Goal: Find specific page/section: Locate a particular part of the current website

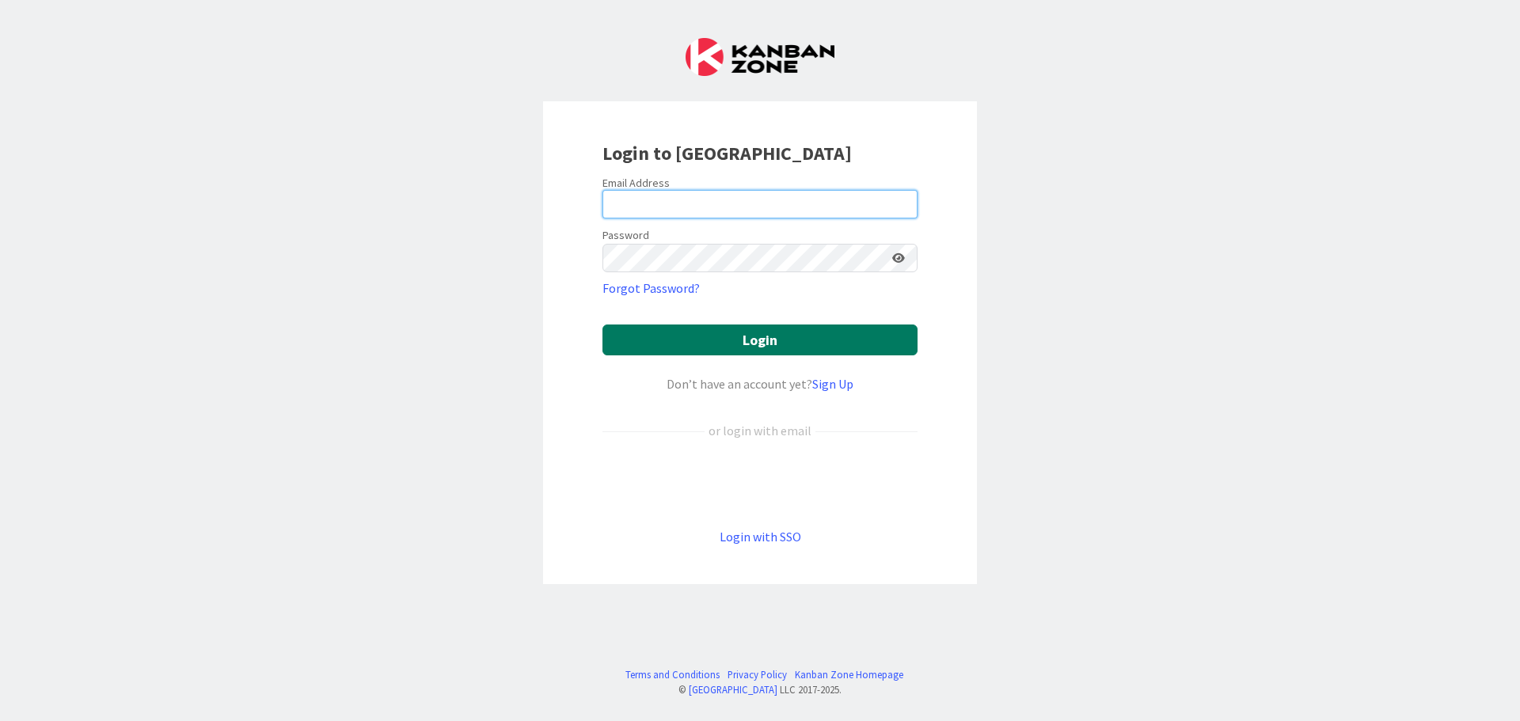
type input "[EMAIL_ADDRESS][DOMAIN_NAME]"
click at [718, 351] on button "Login" at bounding box center [759, 340] width 315 height 31
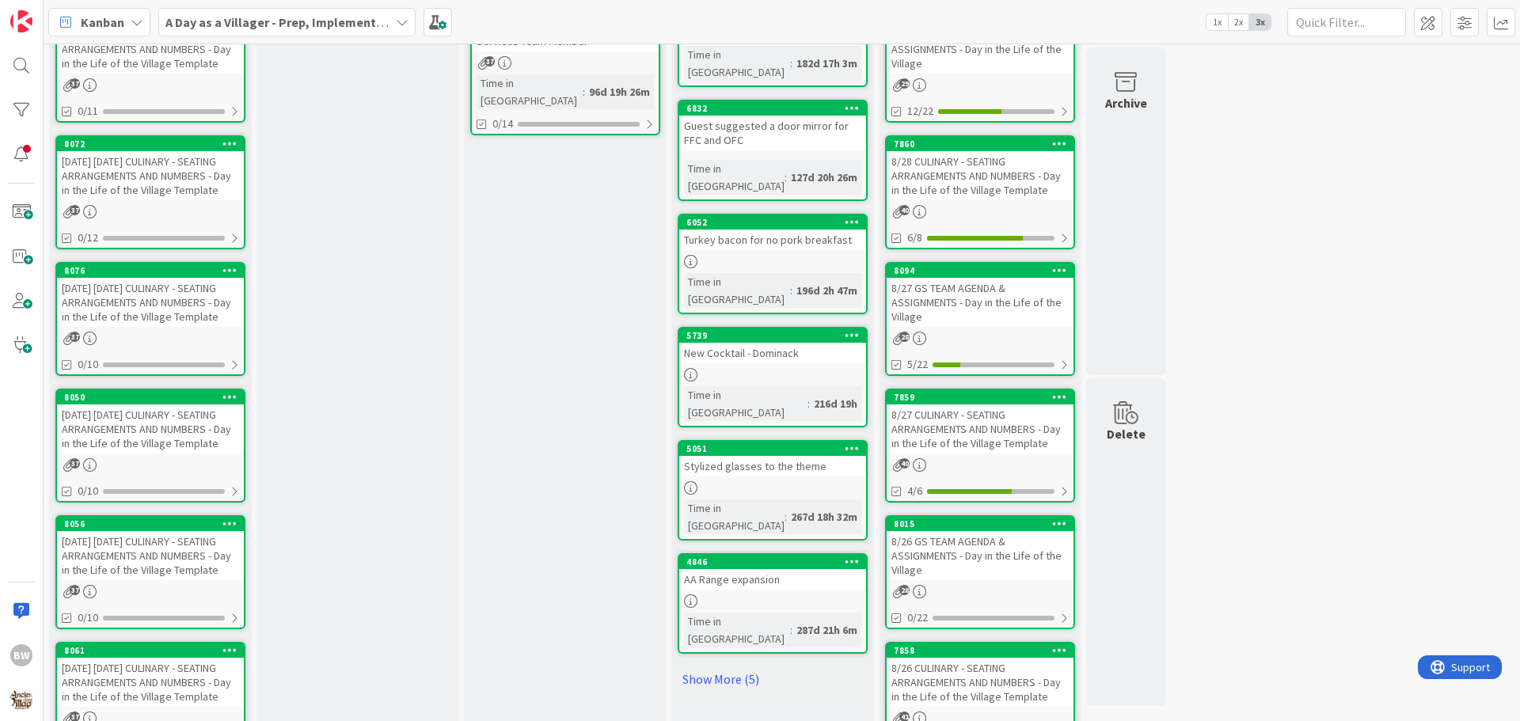
scroll to position [215, 0]
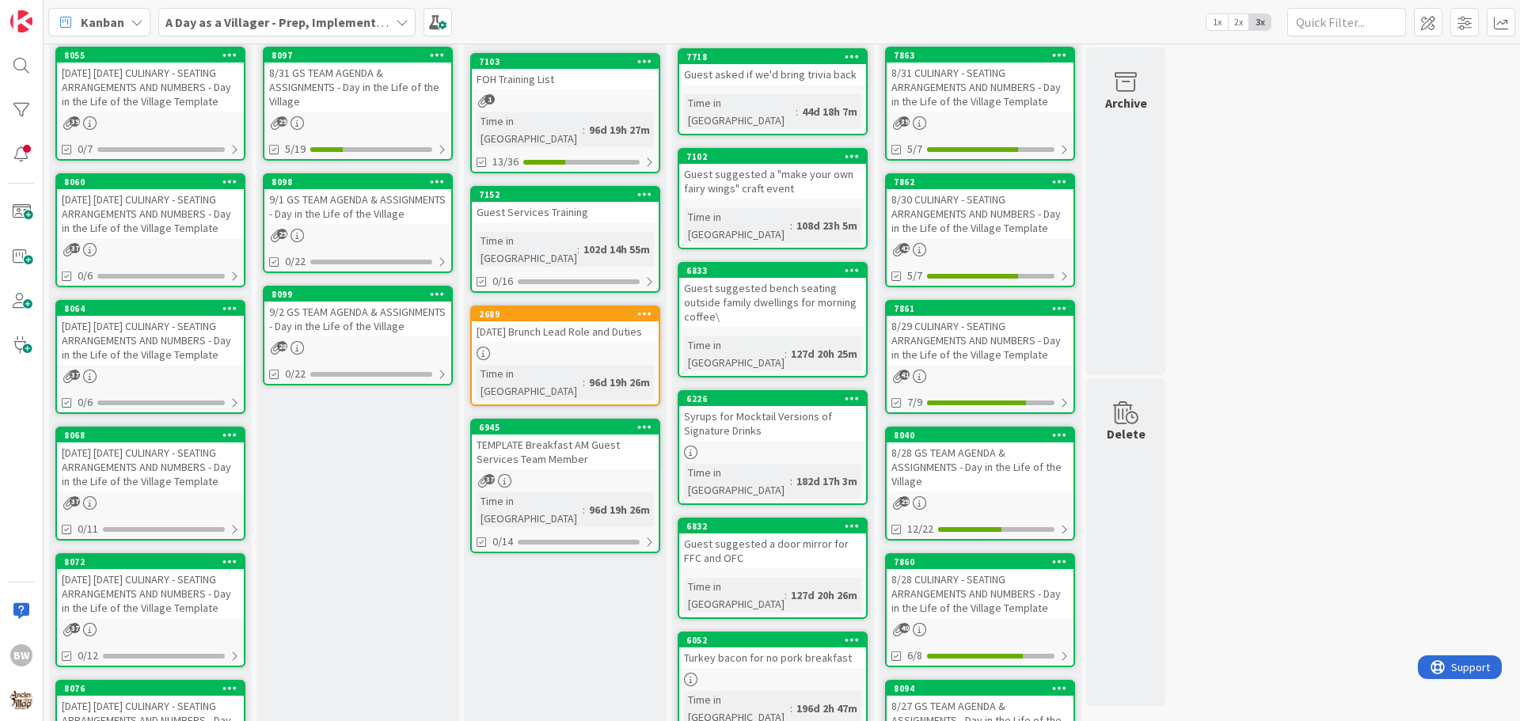
click at [401, 25] on icon at bounding box center [402, 22] width 13 height 13
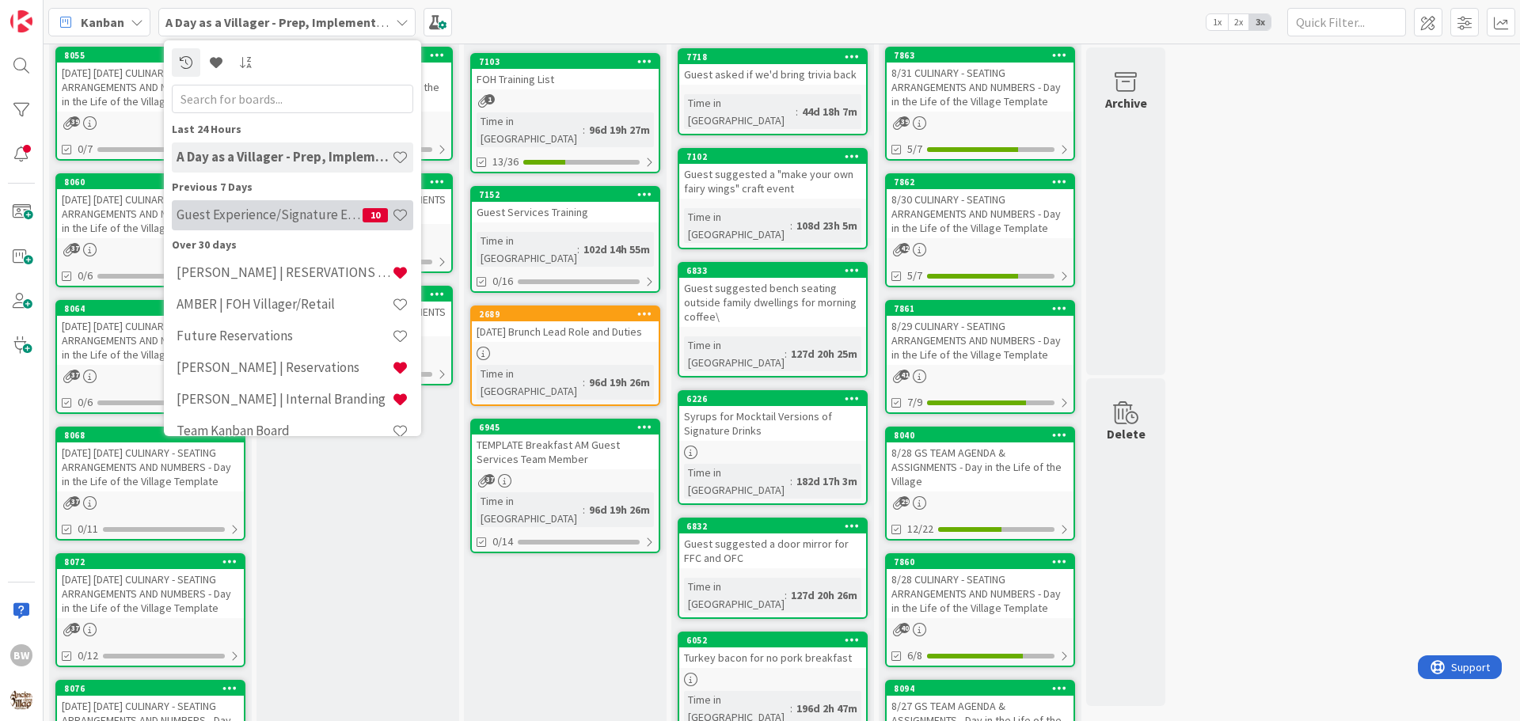
click at [229, 213] on h4 "Guest Experience/Signature Events" at bounding box center [270, 215] width 186 height 16
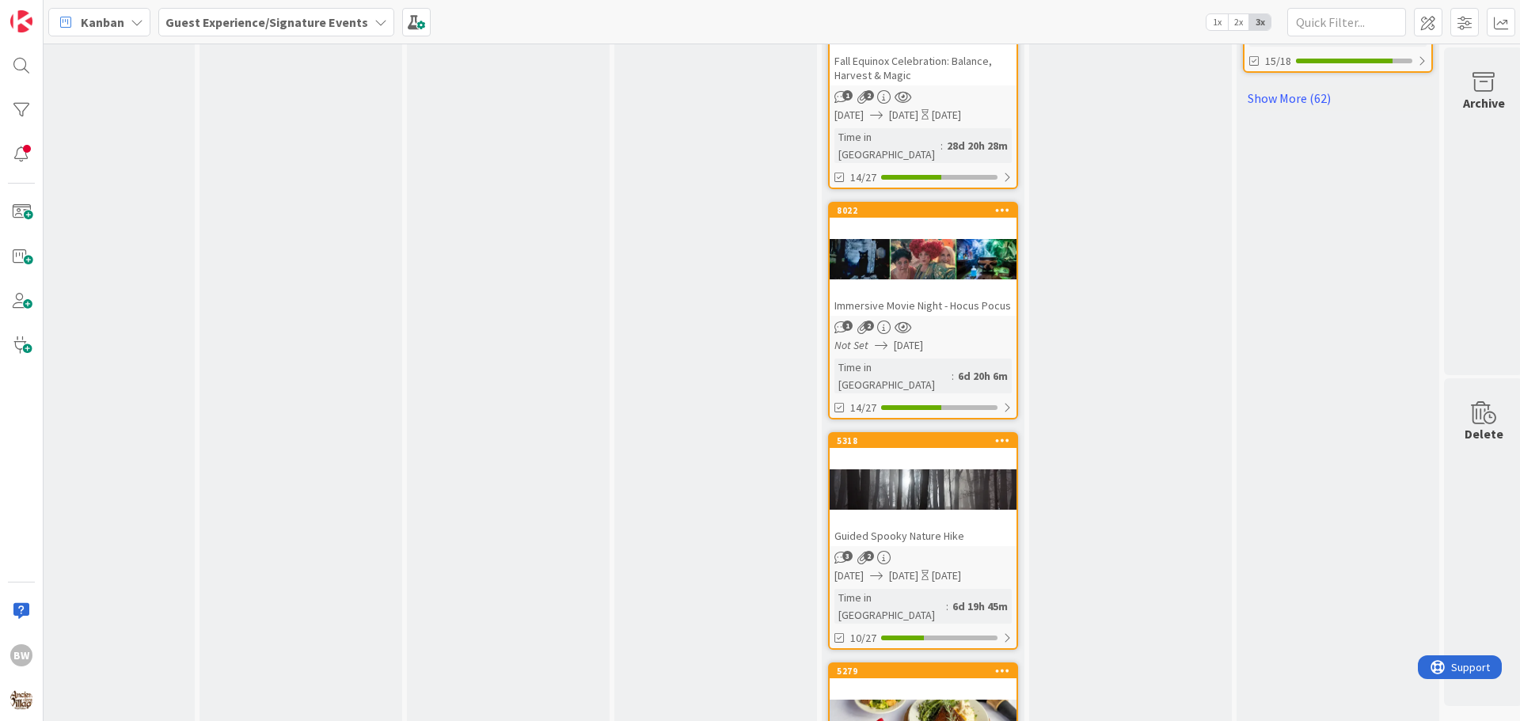
scroll to position [1768, 679]
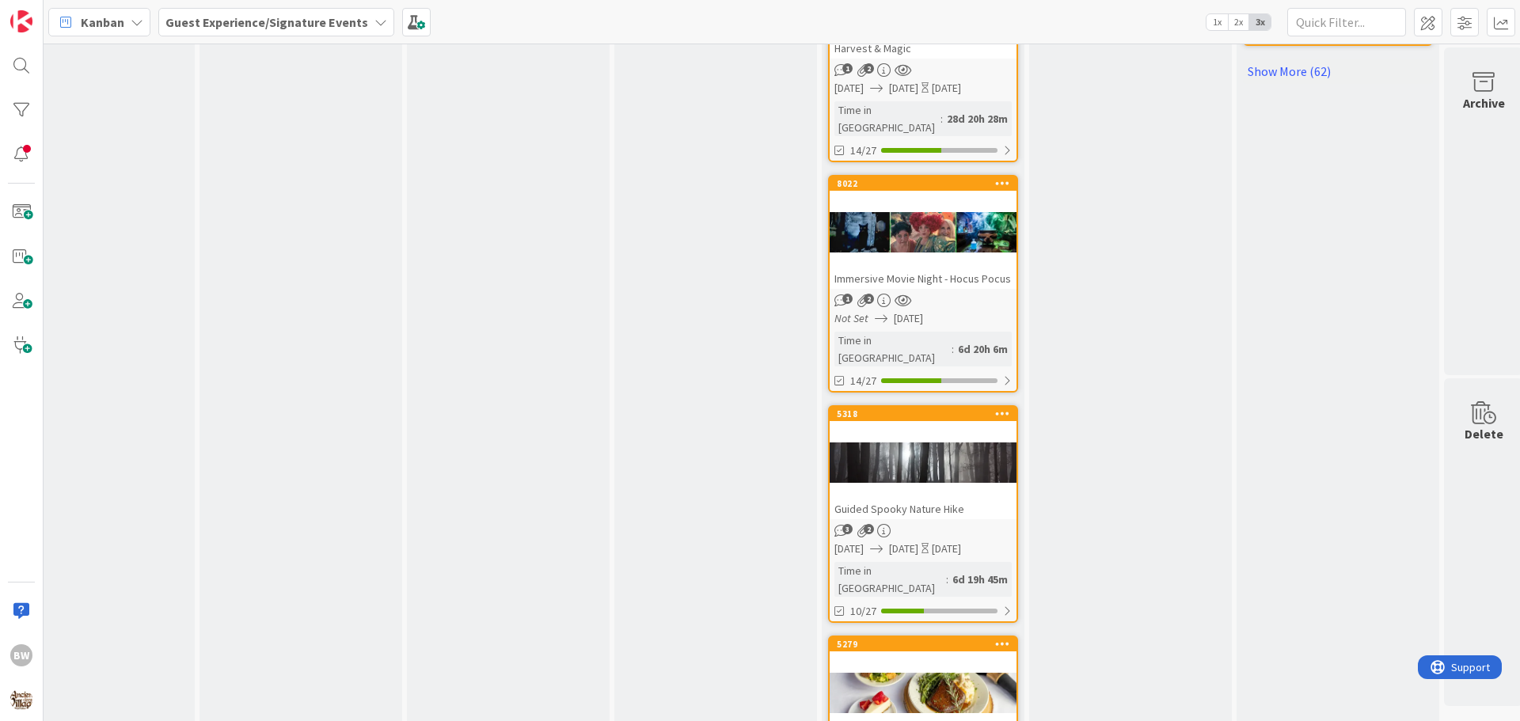
click at [897, 407] on div "5318 Guided Spooky Nature Hike" at bounding box center [923, 463] width 187 height 112
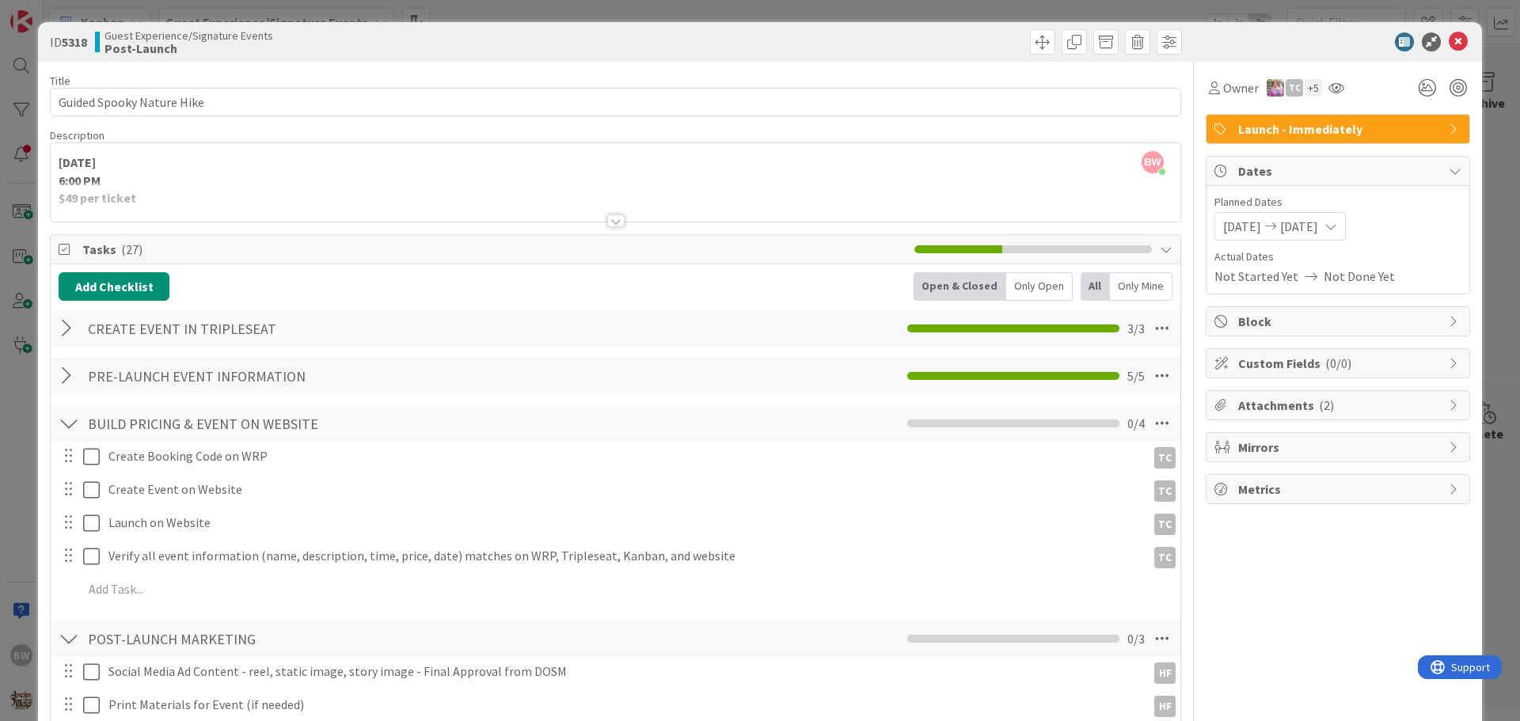
click at [613, 217] on div at bounding box center [615, 221] width 17 height 13
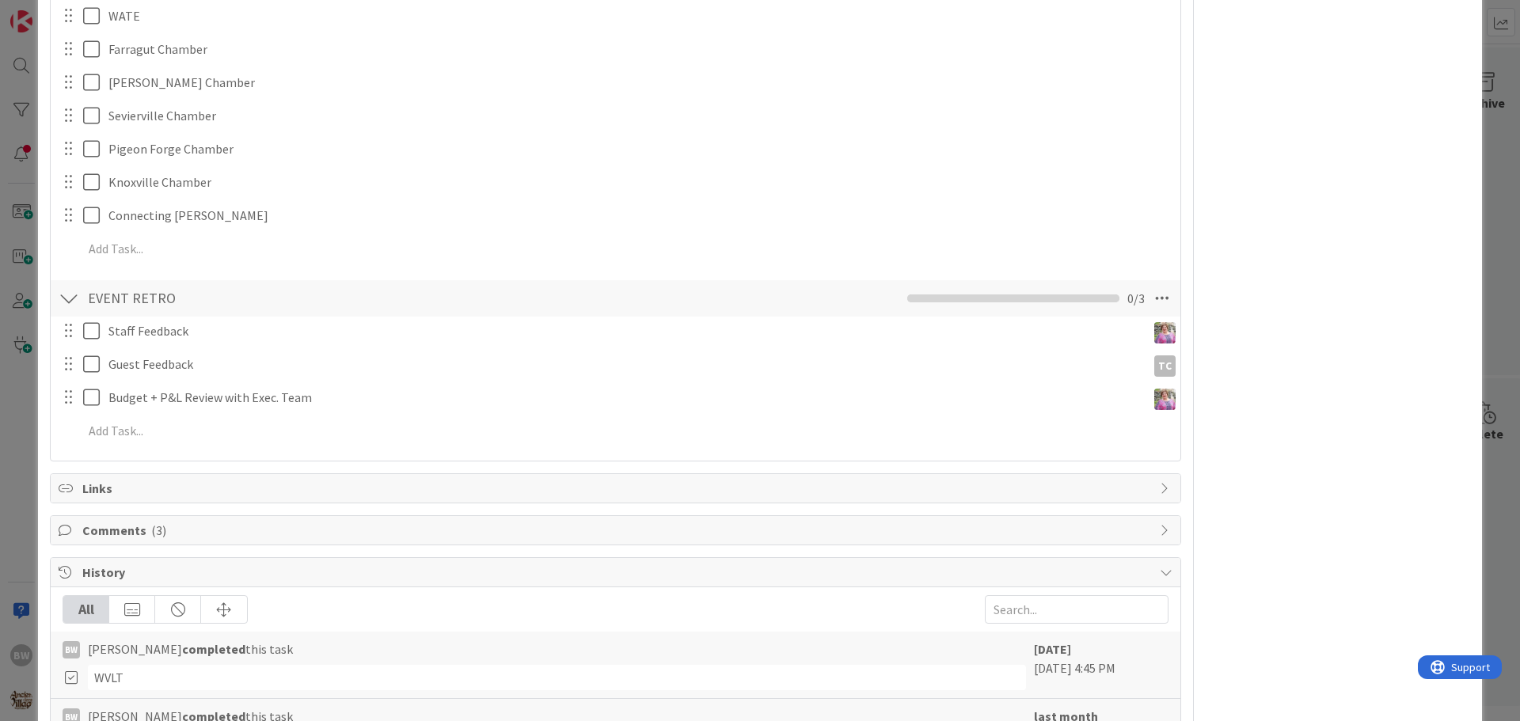
scroll to position [1559, 0]
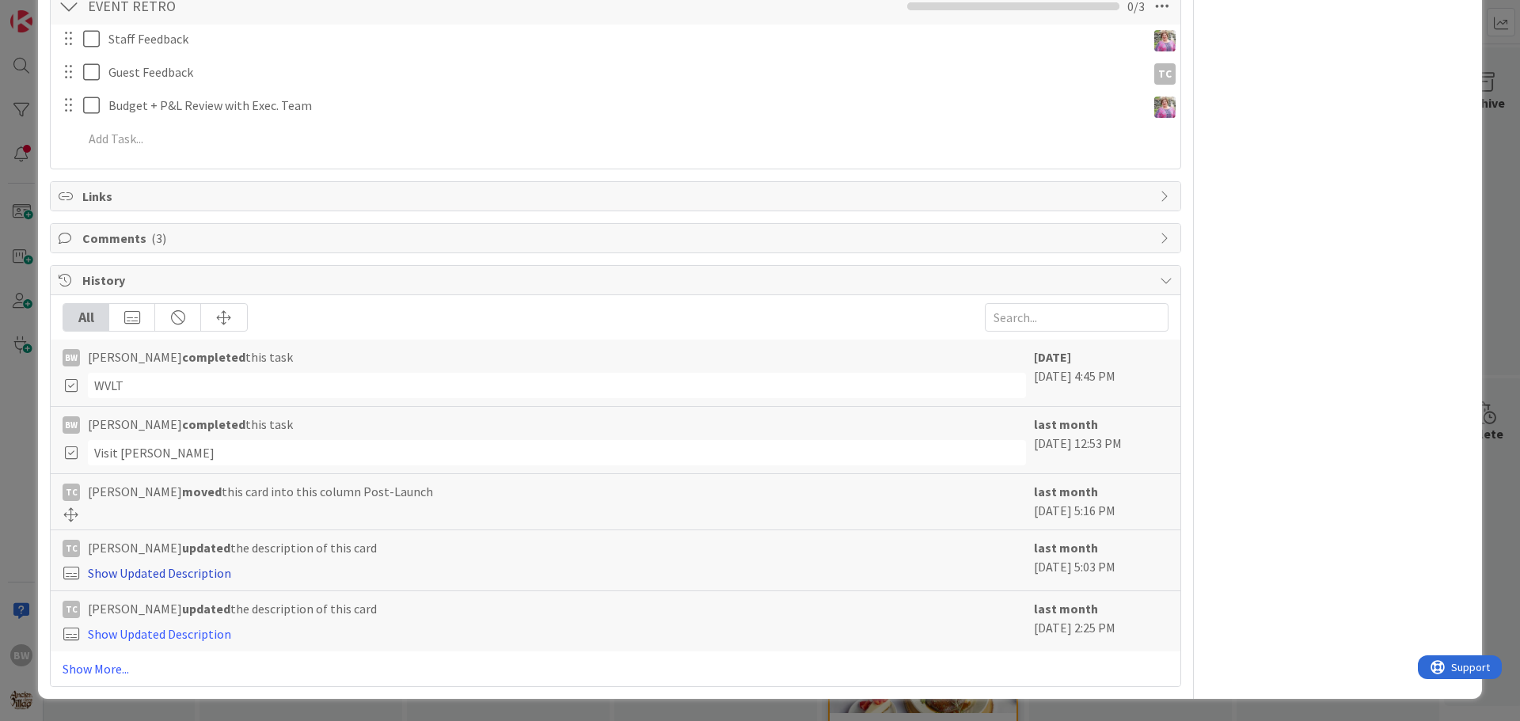
click at [142, 576] on link "Show Updated Description" at bounding box center [159, 573] width 143 height 16
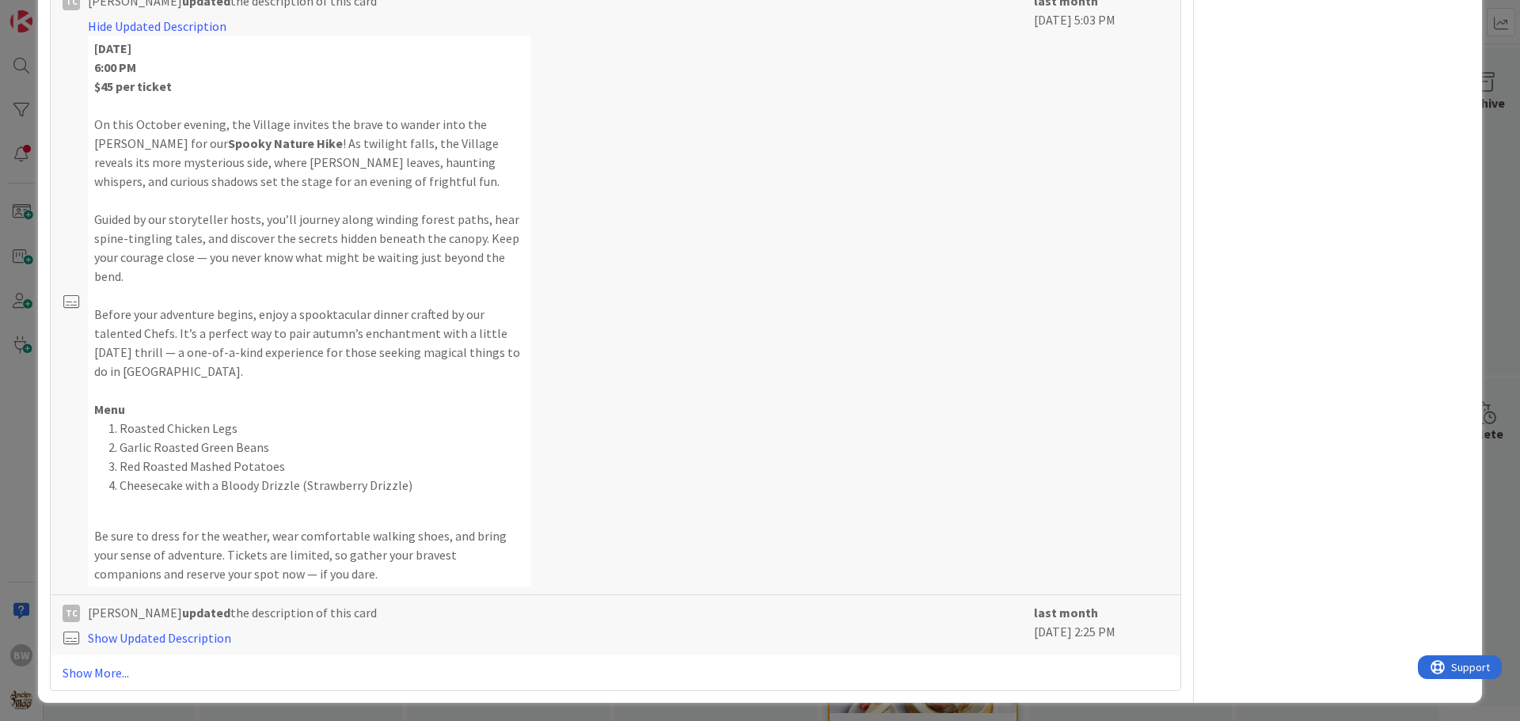
scroll to position [2110, 0]
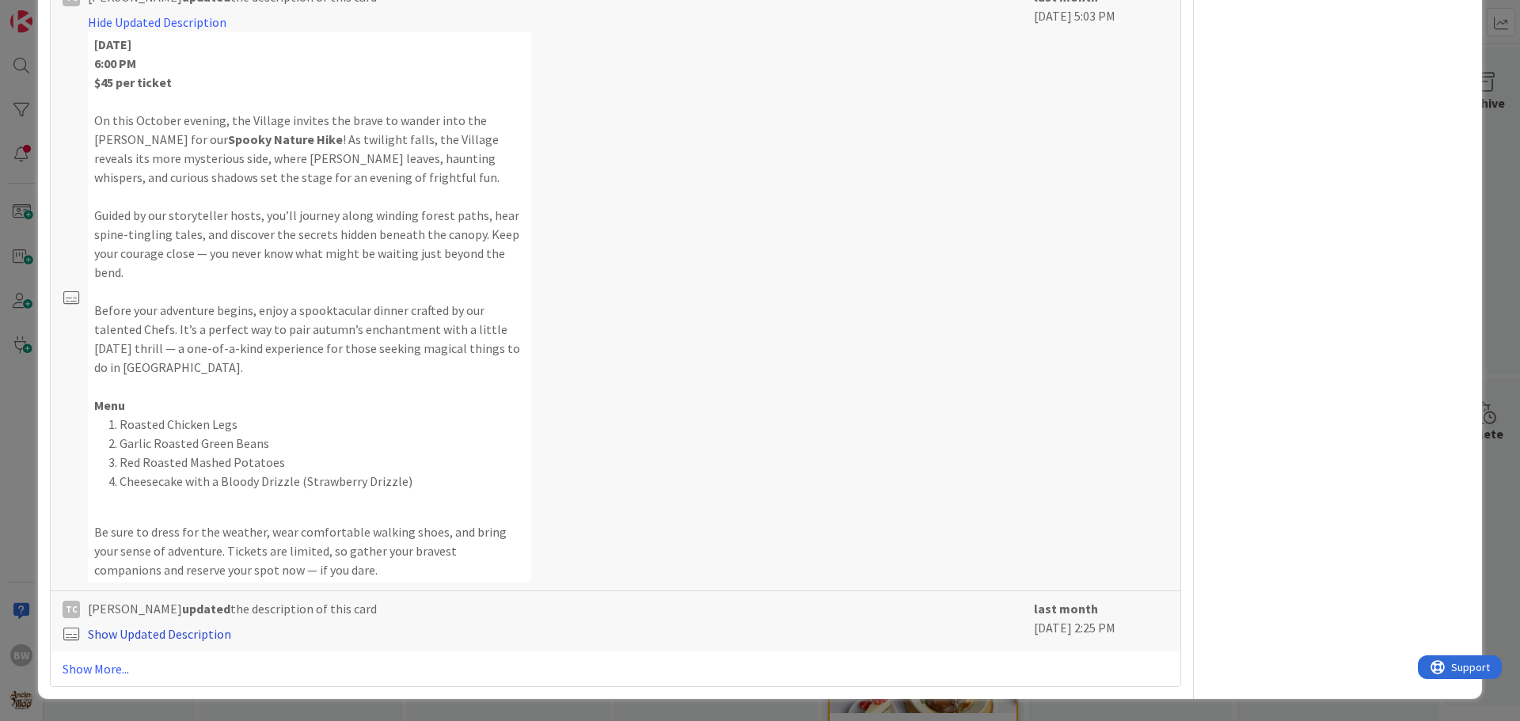
click at [201, 636] on link "Show Updated Description" at bounding box center [159, 634] width 143 height 16
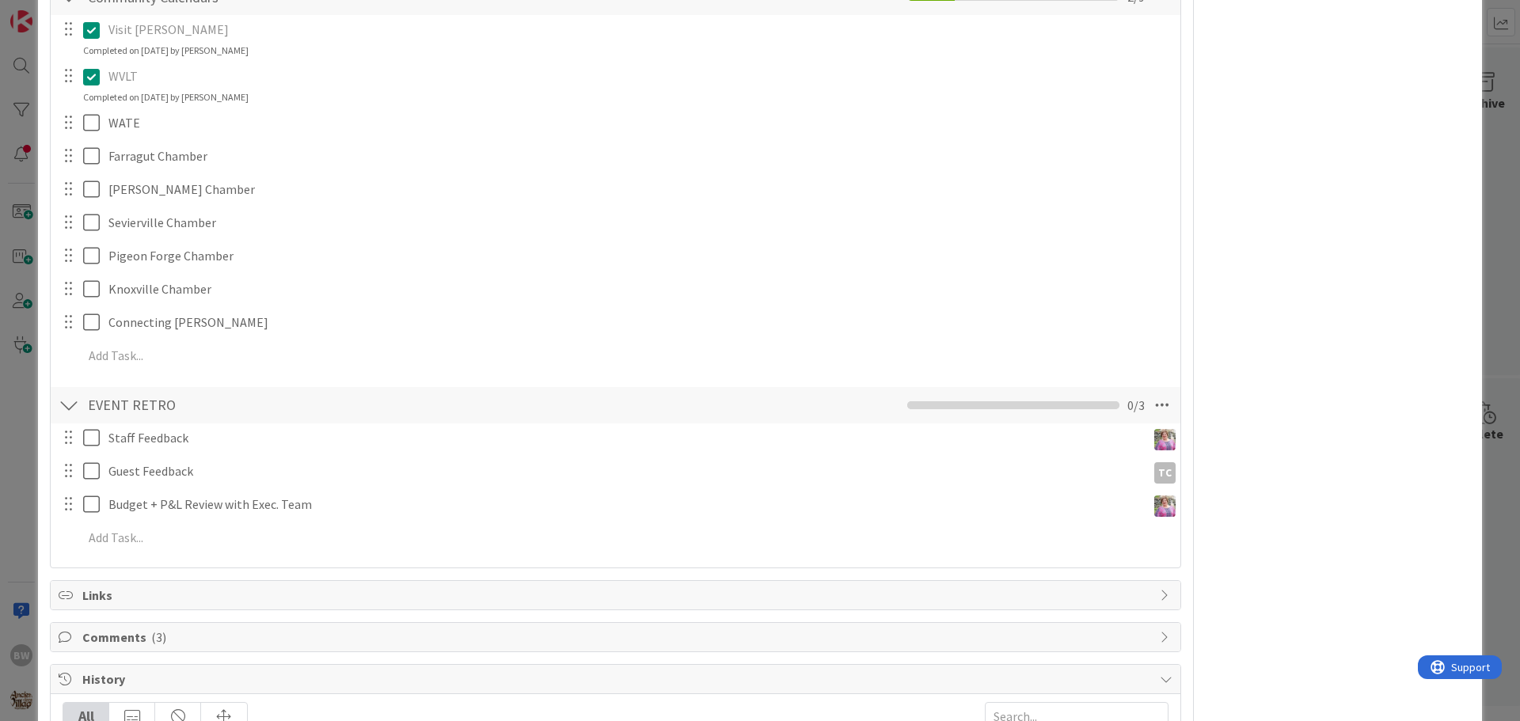
scroll to position [685, 0]
